Goal: Task Accomplishment & Management: Complete application form

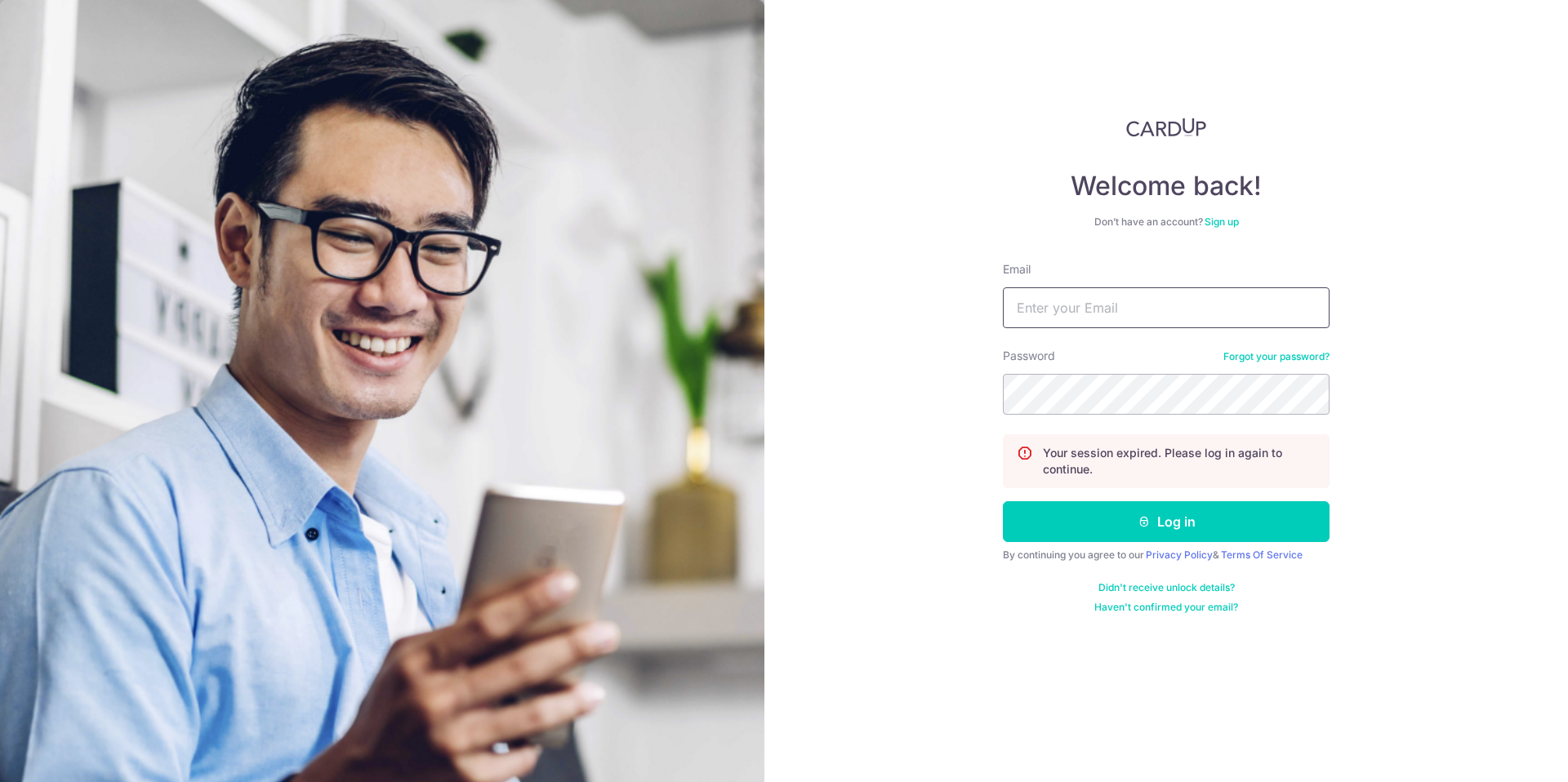
click at [1177, 318] on input "Email" at bounding box center [1166, 308] width 327 height 41
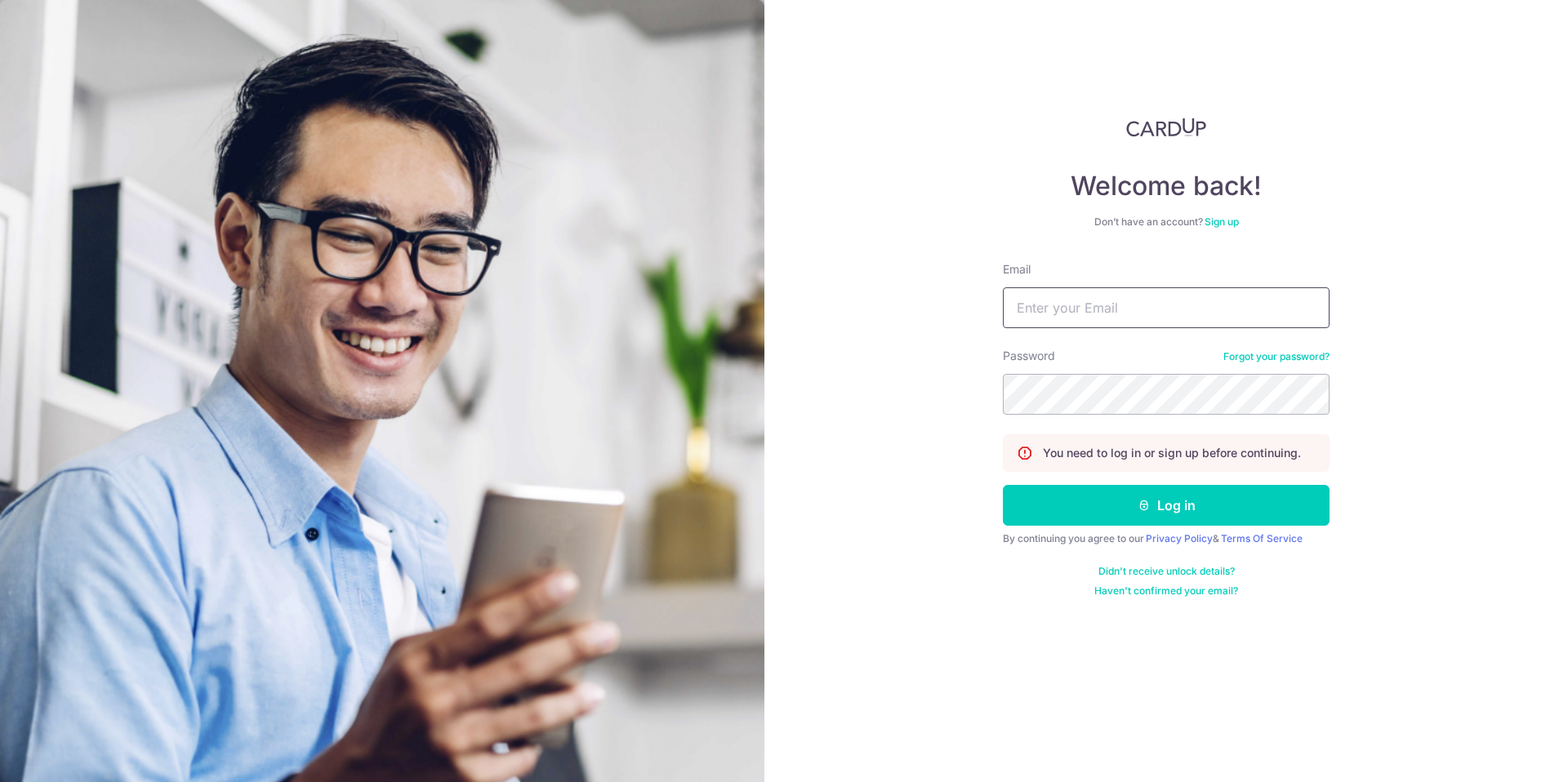
click at [1161, 301] on input "Email" at bounding box center [1166, 308] width 327 height 41
type input "[EMAIL_ADDRESS][DOMAIN_NAME]"
click at [1077, 496] on button "Log in" at bounding box center [1166, 505] width 327 height 41
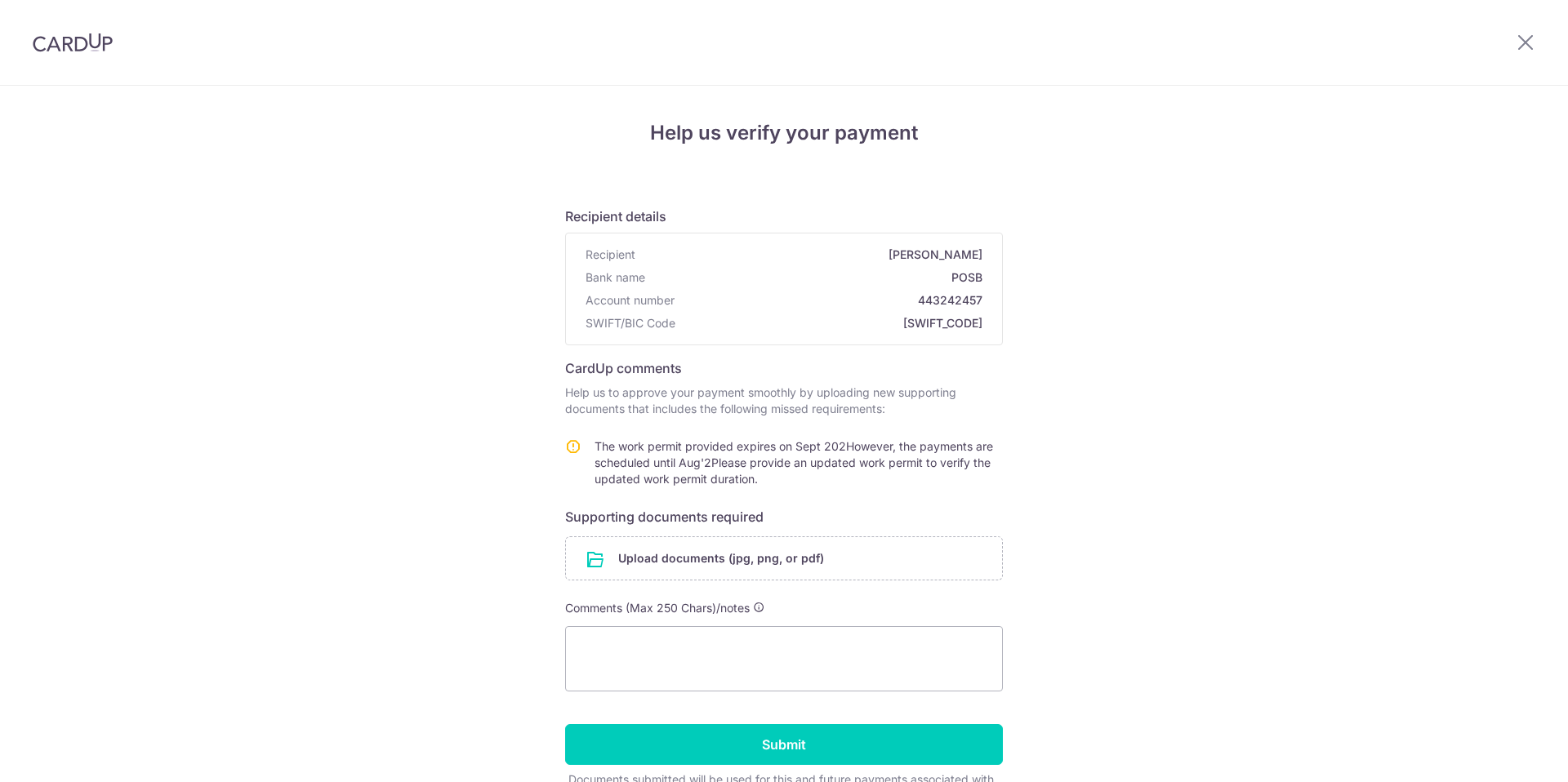
scroll to position [98, 0]
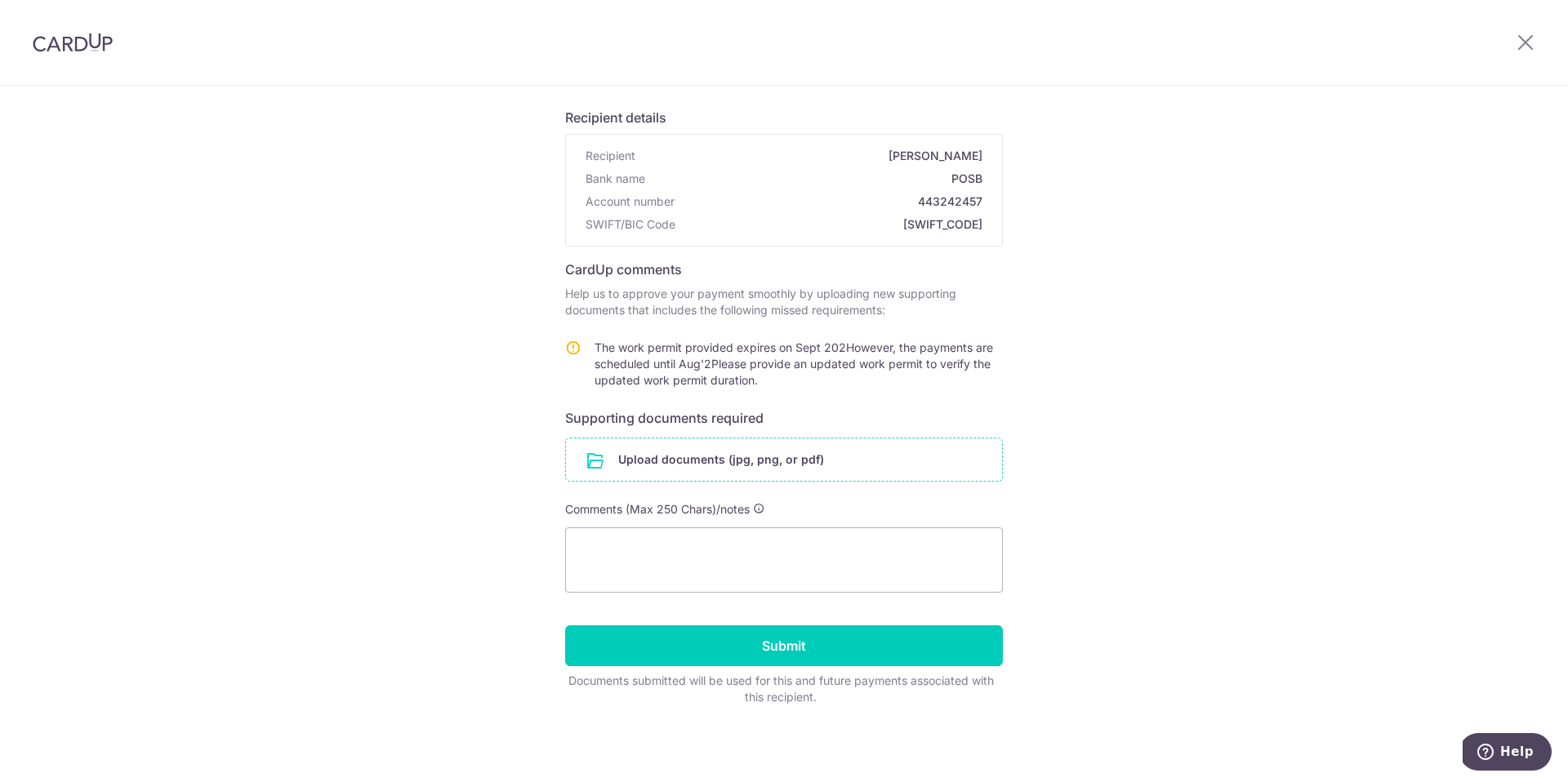
click at [697, 463] on input "file" at bounding box center [784, 459] width 437 height 43
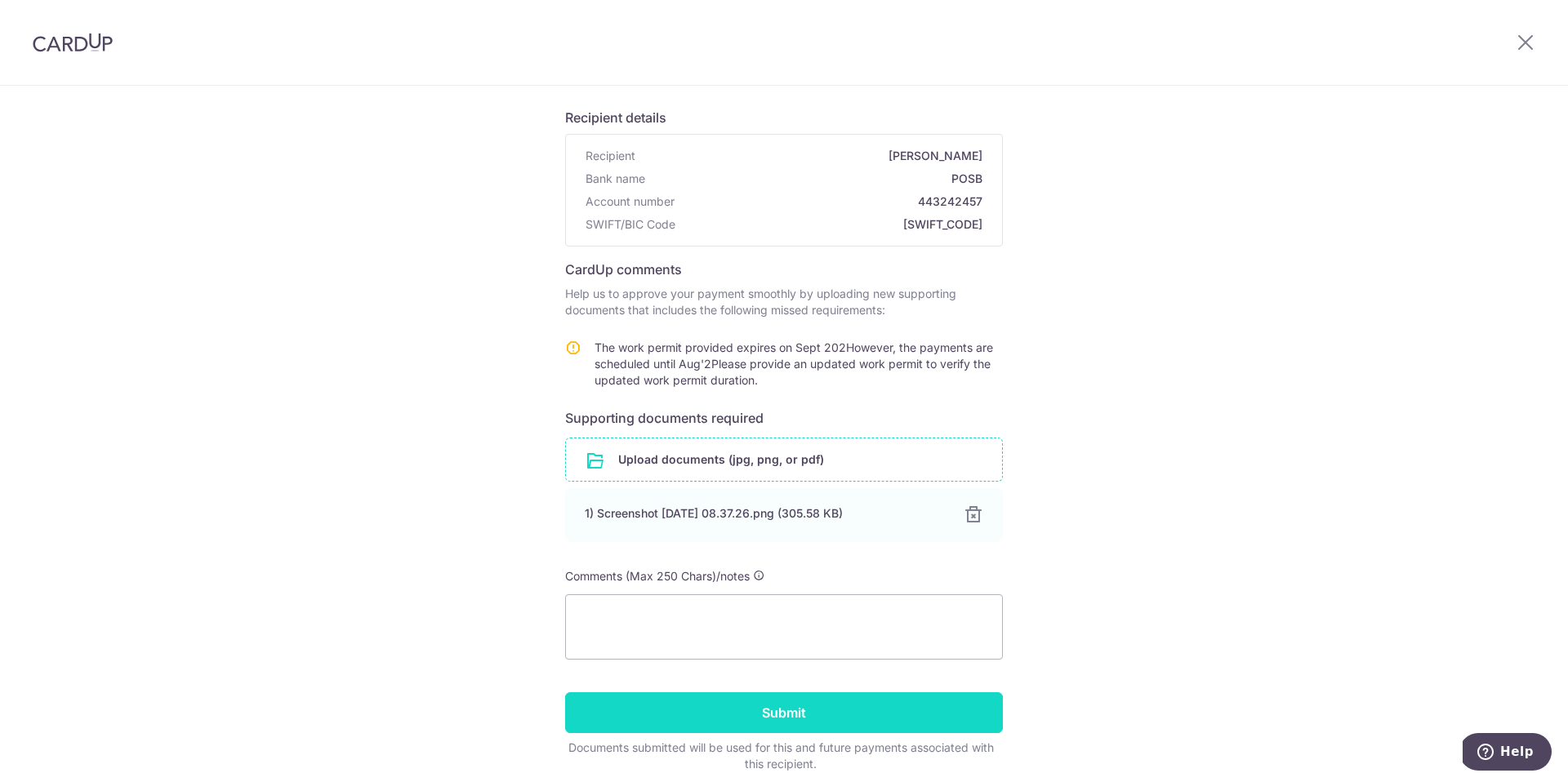
click at [914, 713] on input "Submit" at bounding box center [784, 712] width 437 height 41
